Goal: Task Accomplishment & Management: Manage account settings

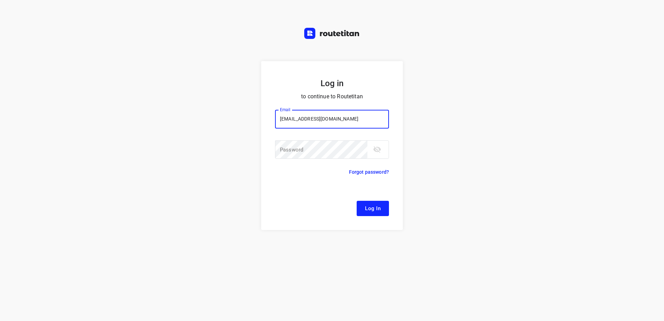
type input "[EMAIL_ADDRESS][DOMAIN_NAME]"
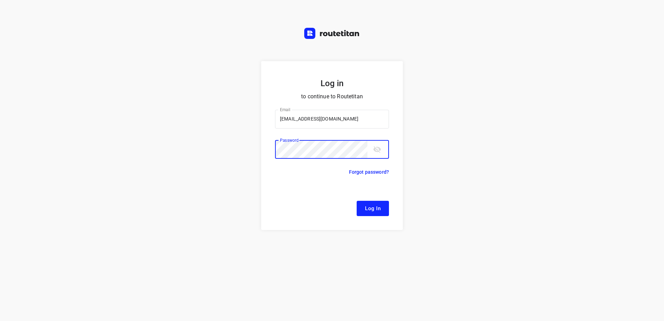
click at [357, 201] on button "Log In" at bounding box center [373, 208] width 32 height 15
